Goal: Information Seeking & Learning: Learn about a topic

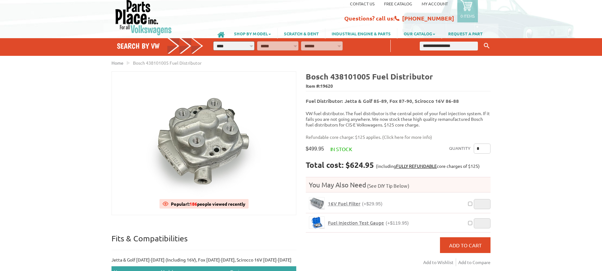
scroll to position [14, 0]
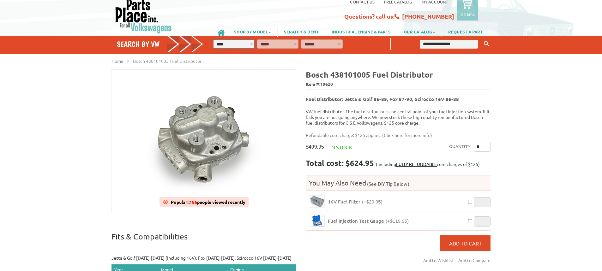
click at [410, 132] on link "Click here for more info" at bounding box center [407, 135] width 47 height 6
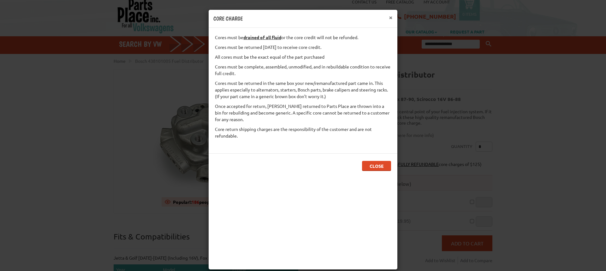
click at [389, 19] on button "×" at bounding box center [391, 17] width 4 height 7
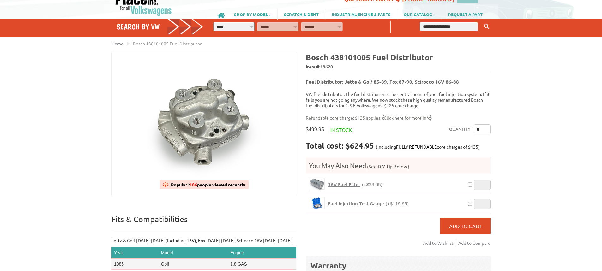
scroll to position [33, 0]
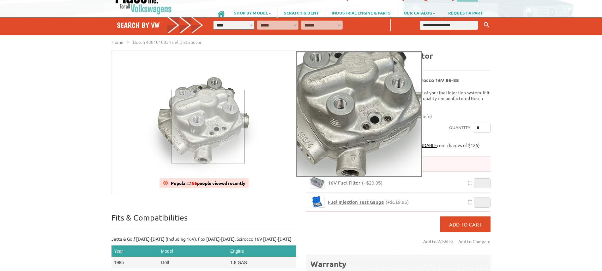
click at [208, 126] on div at bounding box center [208, 127] width 74 height 74
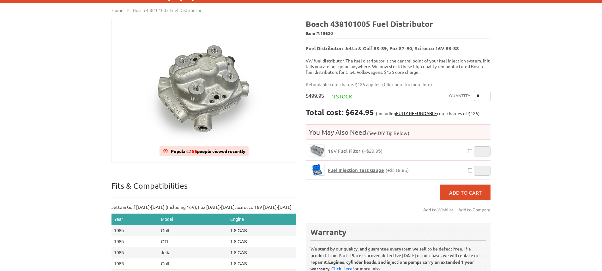
scroll to position [0, 0]
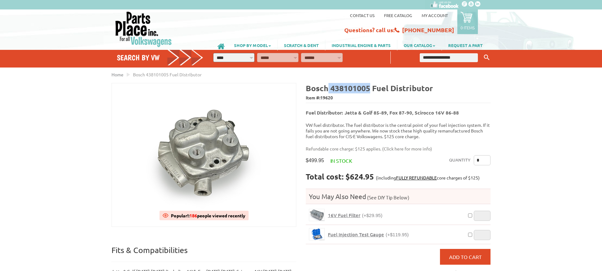
drag, startPoint x: 328, startPoint y: 85, endPoint x: 369, endPoint y: 87, distance: 40.8
click at [369, 87] on b "Bosch 438101005 Fuel Distributor" at bounding box center [369, 88] width 127 height 10
drag, startPoint x: 370, startPoint y: 87, endPoint x: 330, endPoint y: 89, distance: 39.6
click at [330, 89] on b "Bosch 438101005 Fuel Distributor" at bounding box center [369, 88] width 127 height 10
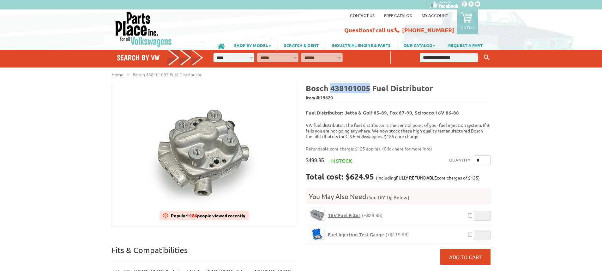
copy b "438101005"
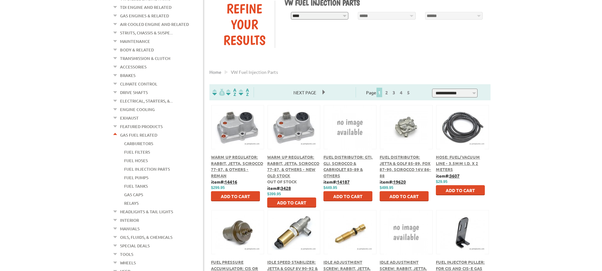
scroll to position [117, 0]
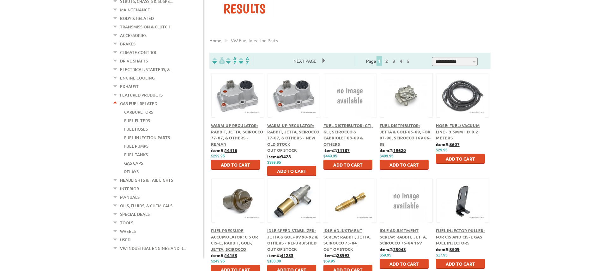
click at [400, 131] on span "Fuel Distributor: Jetta & Golf 85-89, Fox 87-90, Scirocco 16V 86-88" at bounding box center [405, 135] width 51 height 24
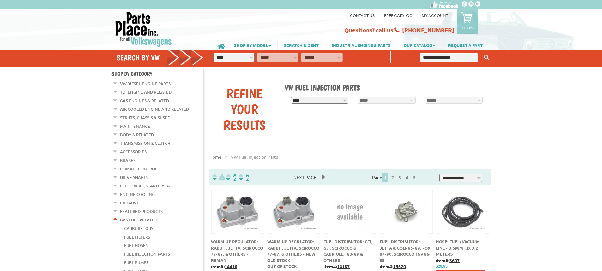
scroll to position [117, 0]
